Goal: Transaction & Acquisition: Purchase product/service

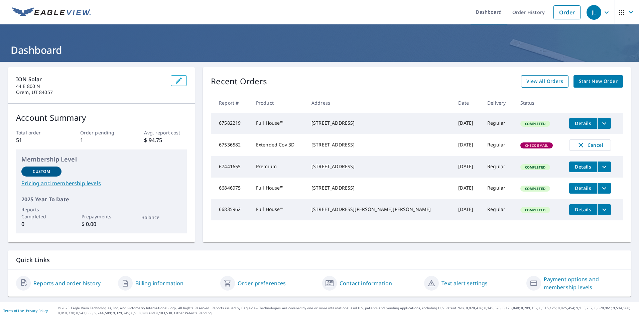
click at [556, 80] on span "View All Orders" at bounding box center [545, 81] width 37 height 8
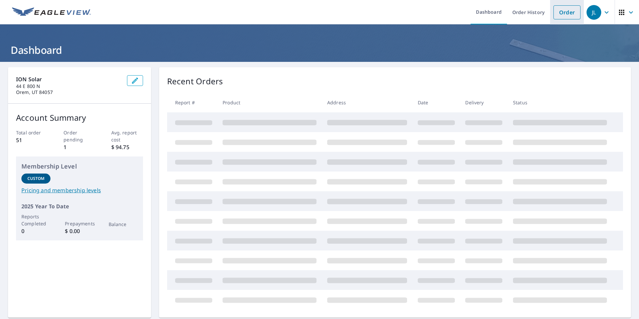
click at [563, 15] on link "Order" at bounding box center [567, 12] width 27 height 14
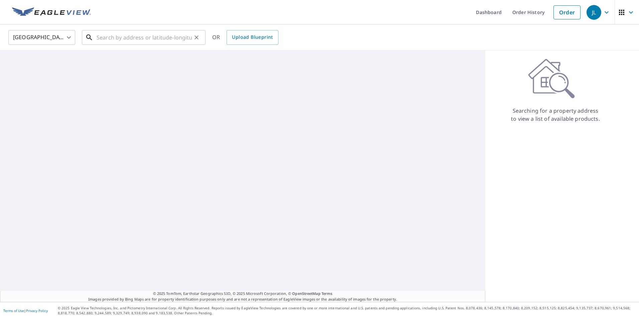
click at [142, 37] on input "text" at bounding box center [144, 37] width 95 height 19
paste input "[STREET_ADDRESS][US_STATE]"
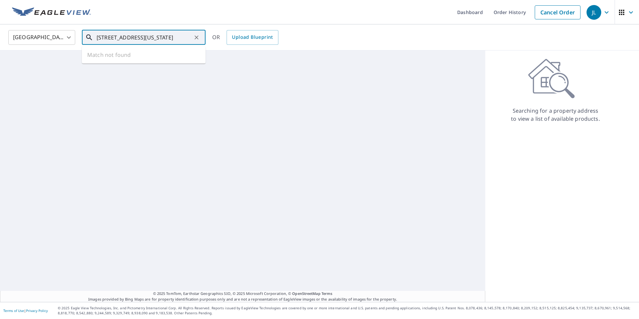
scroll to position [0, 27]
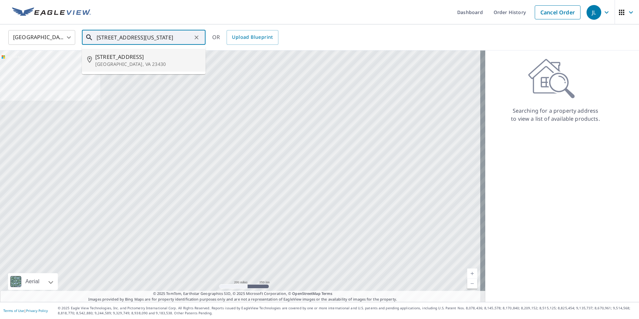
click at [132, 67] on p "[GEOGRAPHIC_DATA], VA 23430" at bounding box center [147, 64] width 105 height 7
type input "[STREET_ADDRESS][PERSON_NAME]"
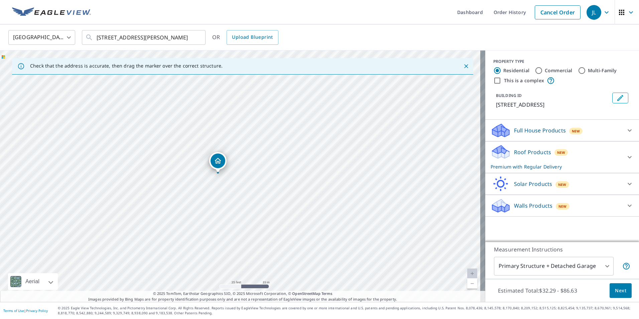
click at [558, 262] on body "JL JL Dashboard Order History Cancel Order JL [GEOGRAPHIC_DATA] [GEOGRAPHIC_DAT…" at bounding box center [319, 159] width 639 height 319
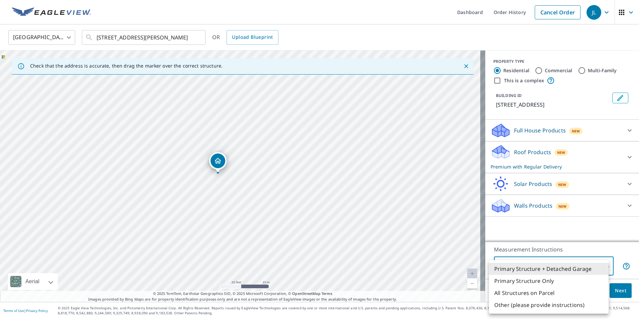
click at [551, 283] on li "Primary Structure Only" at bounding box center [549, 281] width 120 height 12
type input "2"
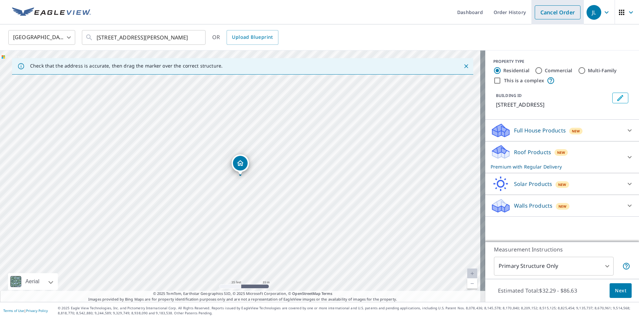
click at [548, 12] on link "Cancel Order" at bounding box center [558, 12] width 46 height 14
